Goal: Download file/media

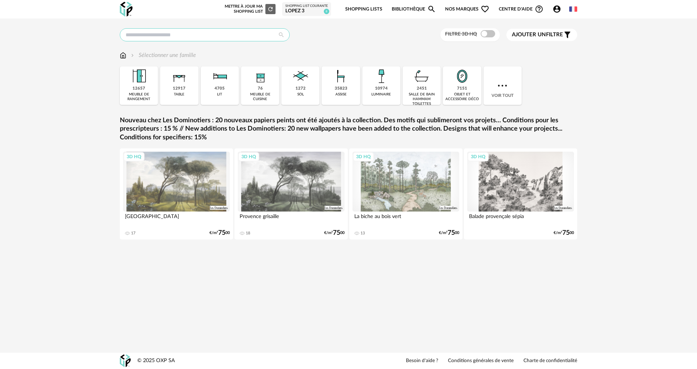
click at [181, 36] on input "text" at bounding box center [205, 34] width 170 height 13
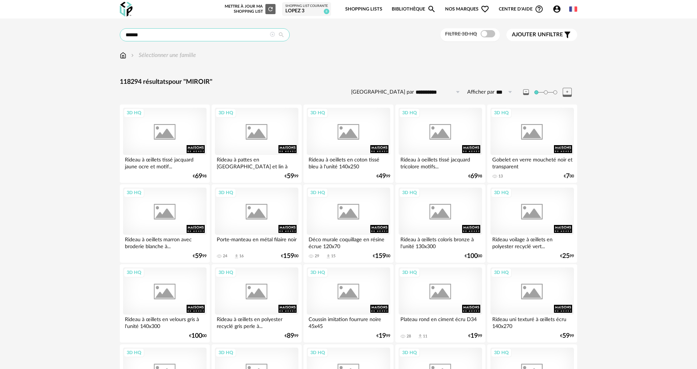
type input "******"
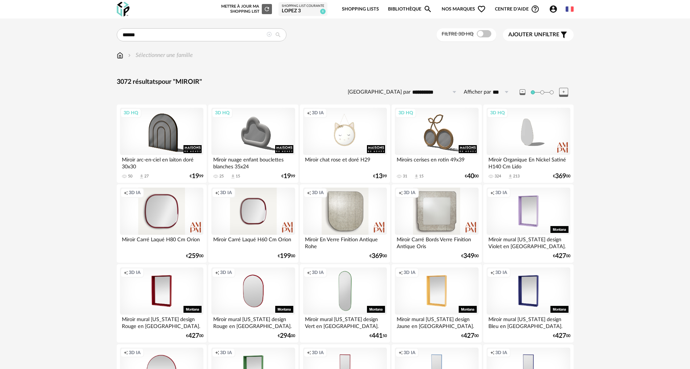
click at [482, 35] on span at bounding box center [484, 33] width 15 height 7
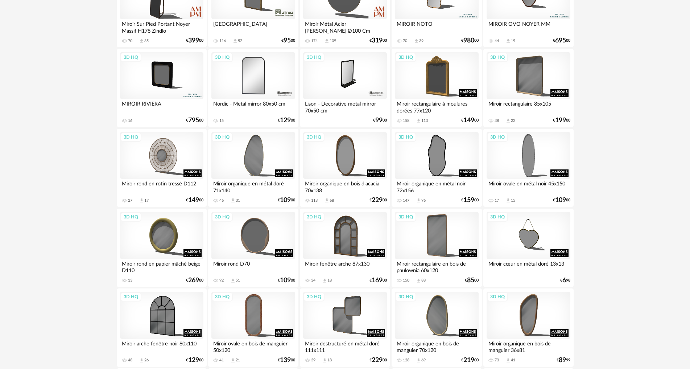
scroll to position [508, 0]
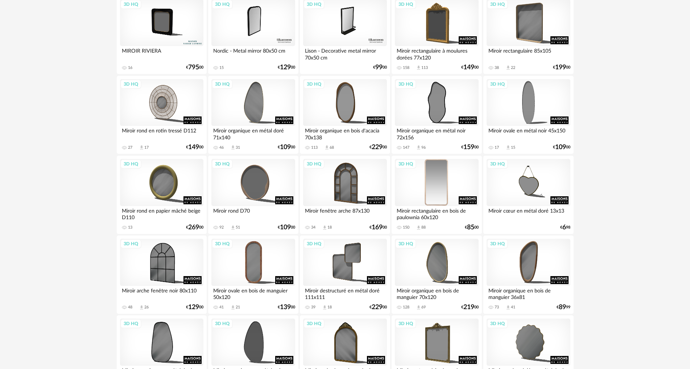
click at [427, 192] on div "3D HQ" at bounding box center [436, 182] width 83 height 47
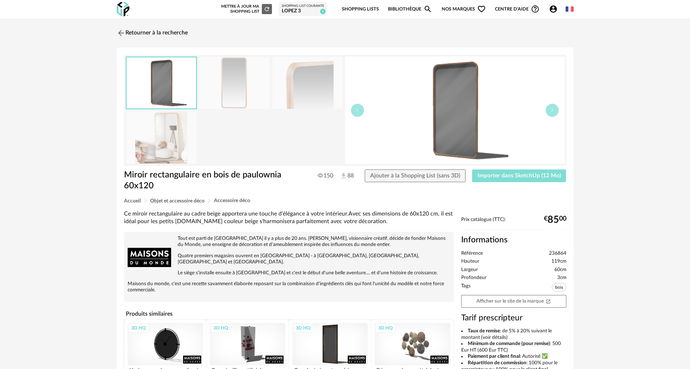
click at [492, 173] on span "Importer dans SketchUp (12 Mo)" at bounding box center [519, 176] width 83 height 6
